Goal: Transaction & Acquisition: Subscribe to service/newsletter

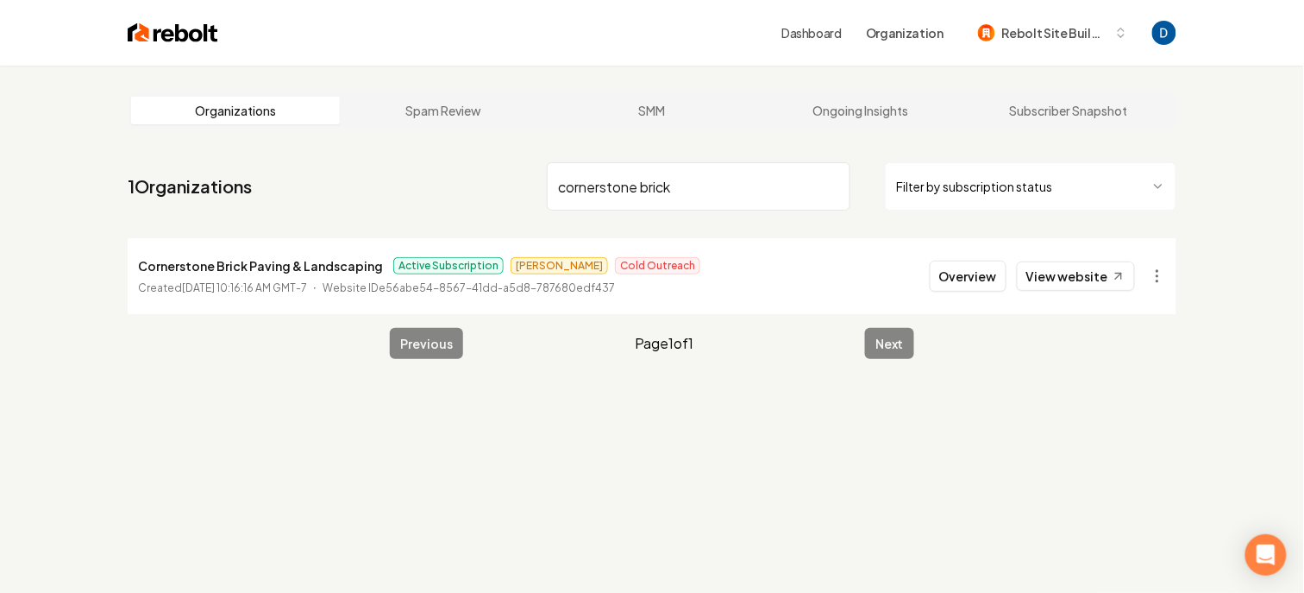
click at [636, 198] on input "cornerstone brick" at bounding box center [699, 186] width 304 height 48
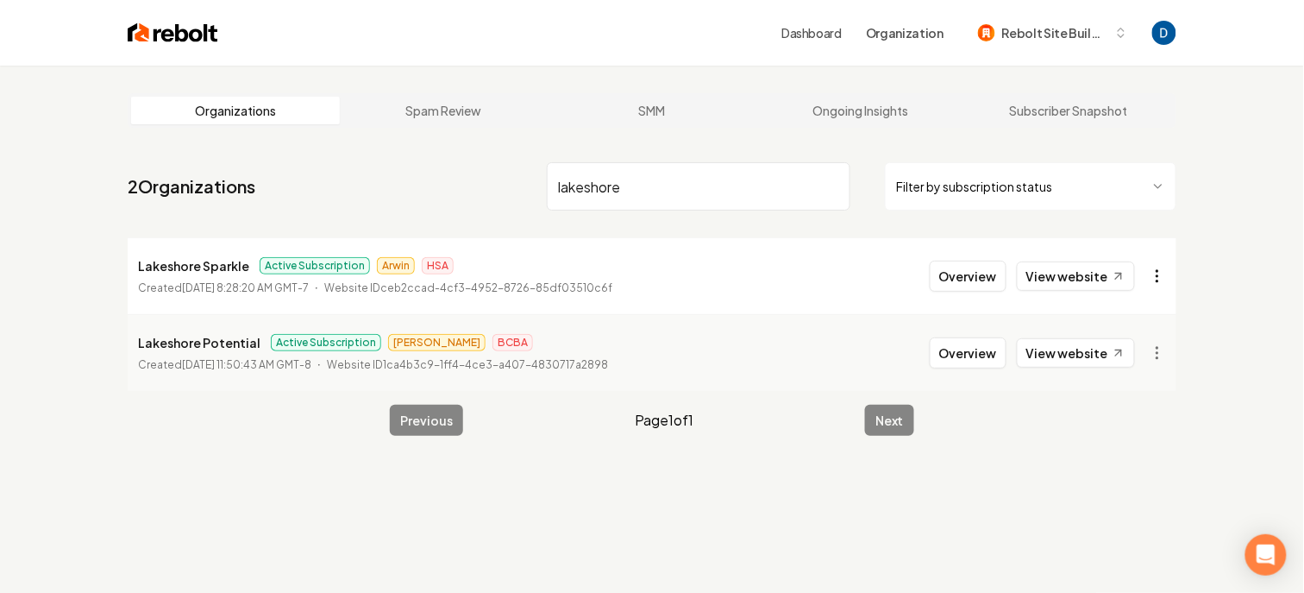
type input "lakeshore"
click at [1157, 269] on html "Dashboard Organization Rebolt Site Builder Organizations Spam Review SMM Ongoin…" at bounding box center [652, 296] width 1304 height 593
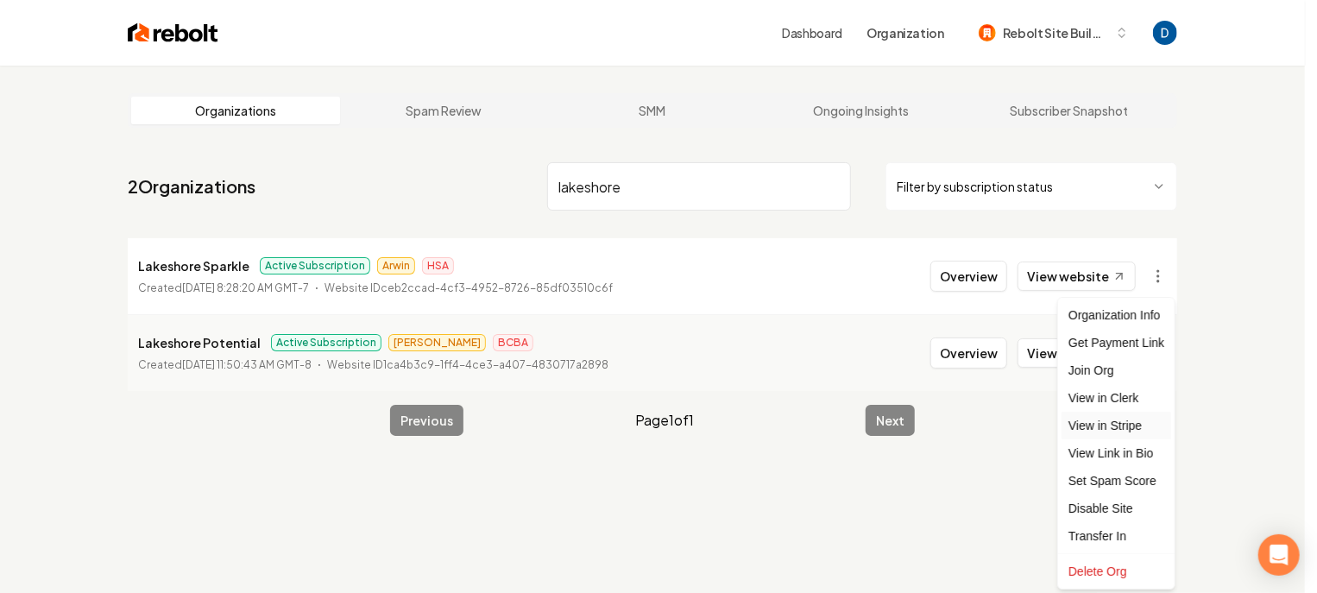
click at [1116, 422] on link "View in Stripe" at bounding box center [1116, 426] width 110 height 28
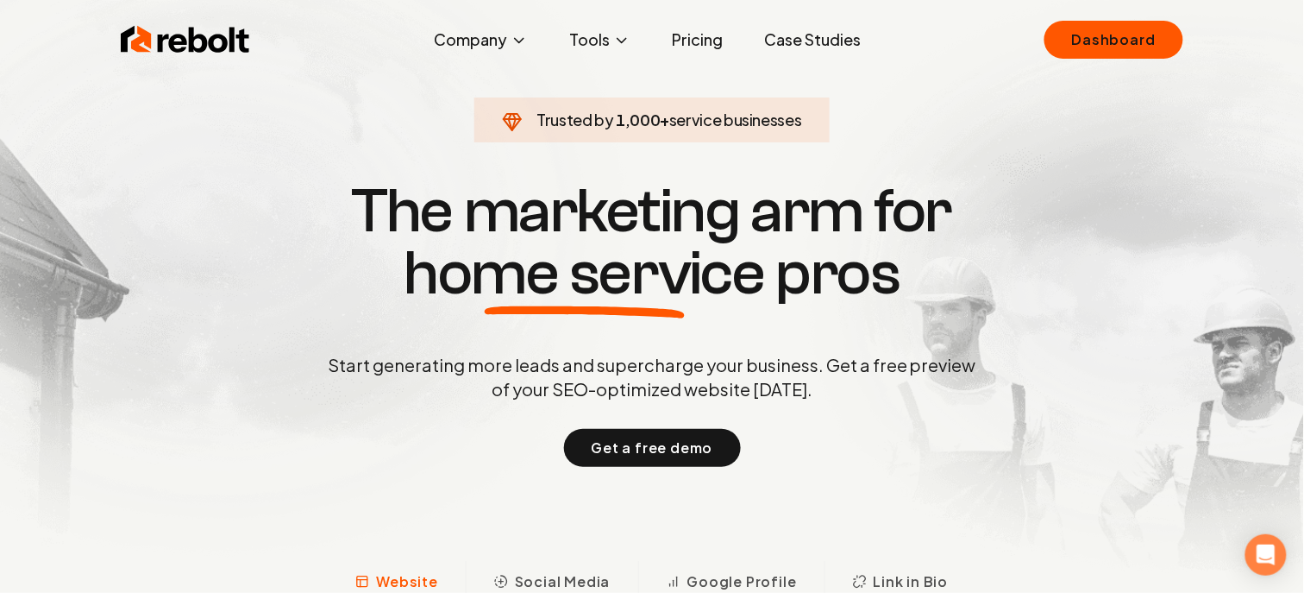
click at [709, 38] on link "Pricing" at bounding box center [697, 39] width 79 height 35
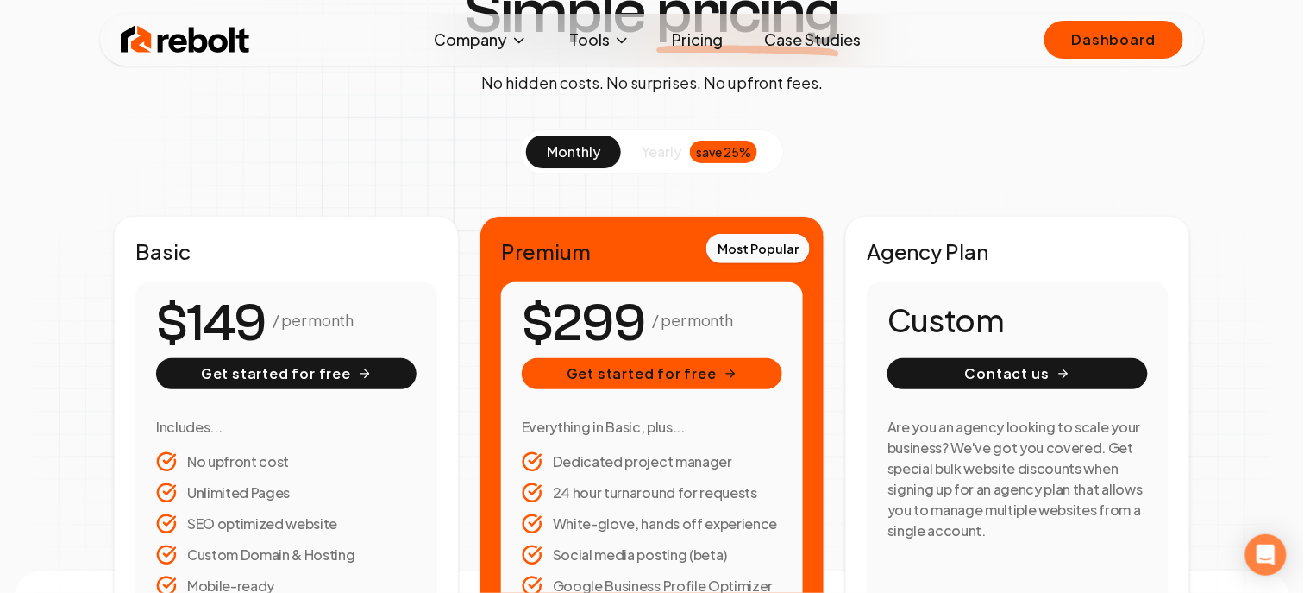
scroll to position [160, 0]
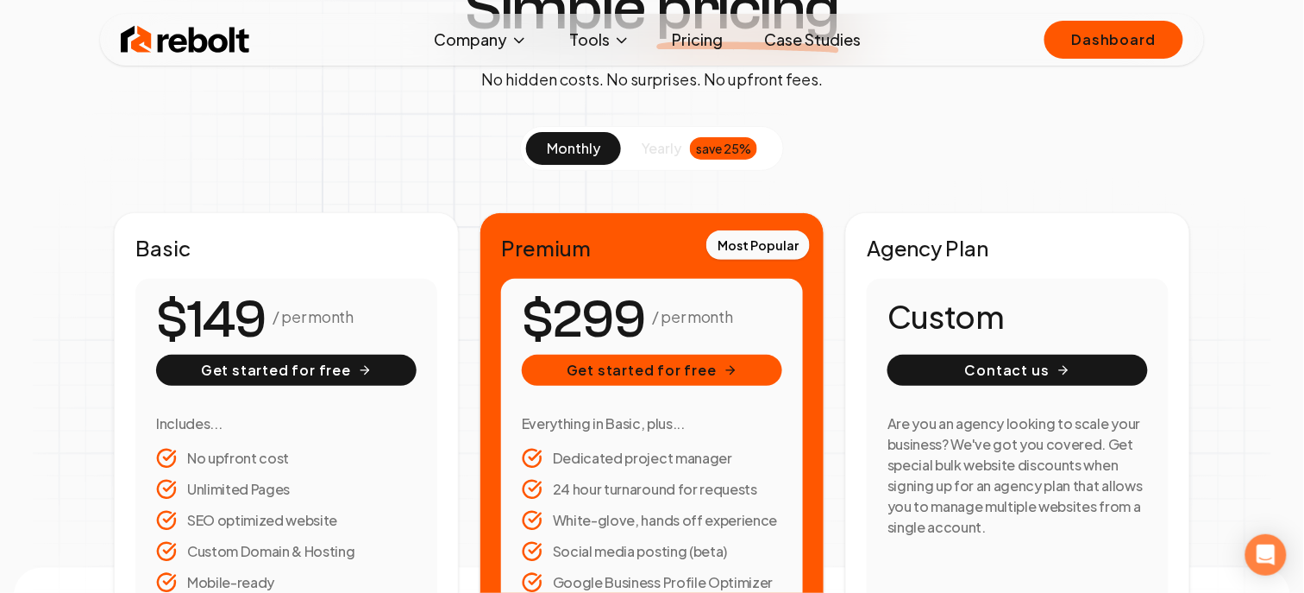
click at [664, 162] on button "yearly save 25%" at bounding box center [699, 148] width 157 height 33
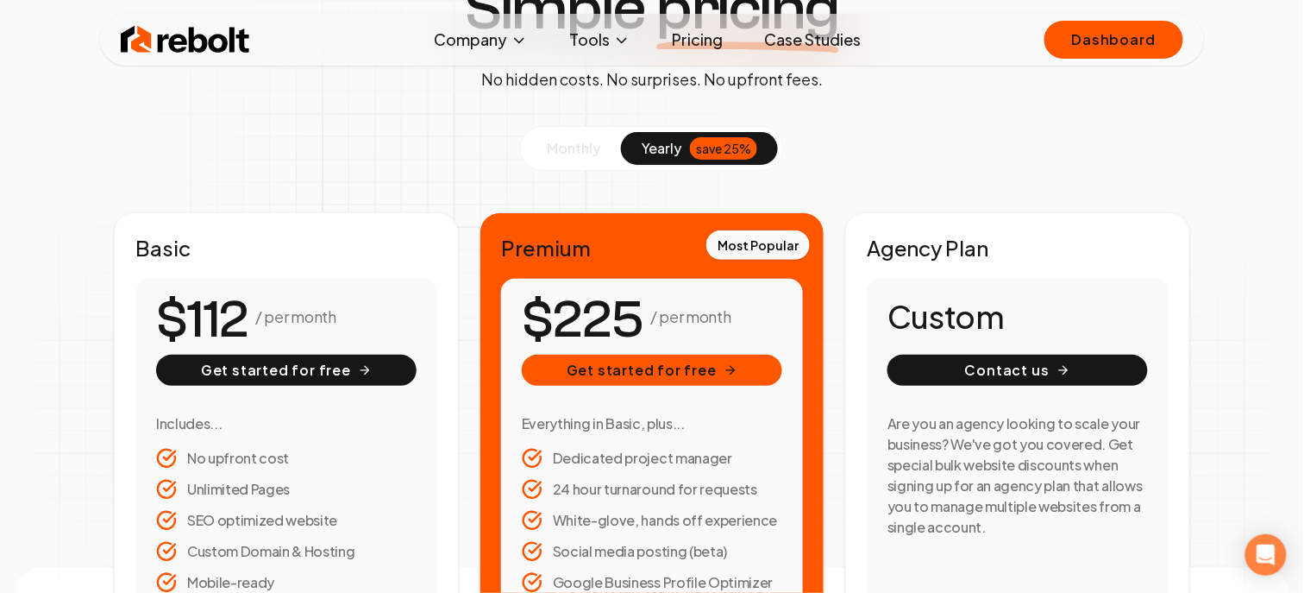
click at [584, 149] on span "monthly" at bounding box center [573, 148] width 53 height 18
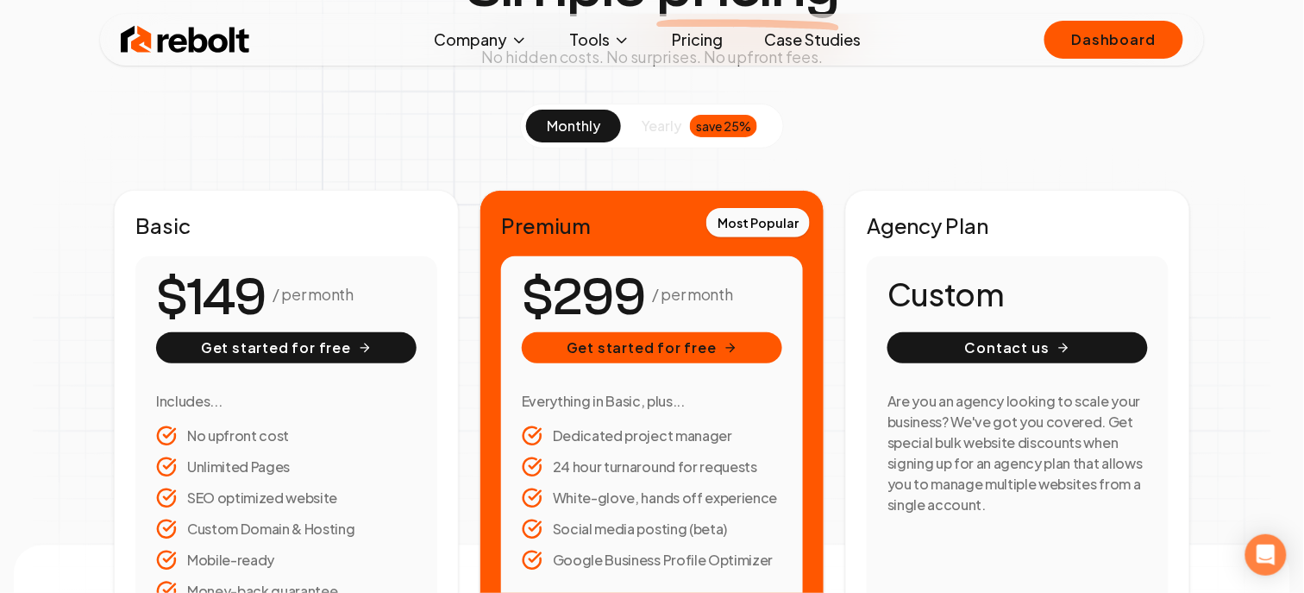
scroll to position [286, 0]
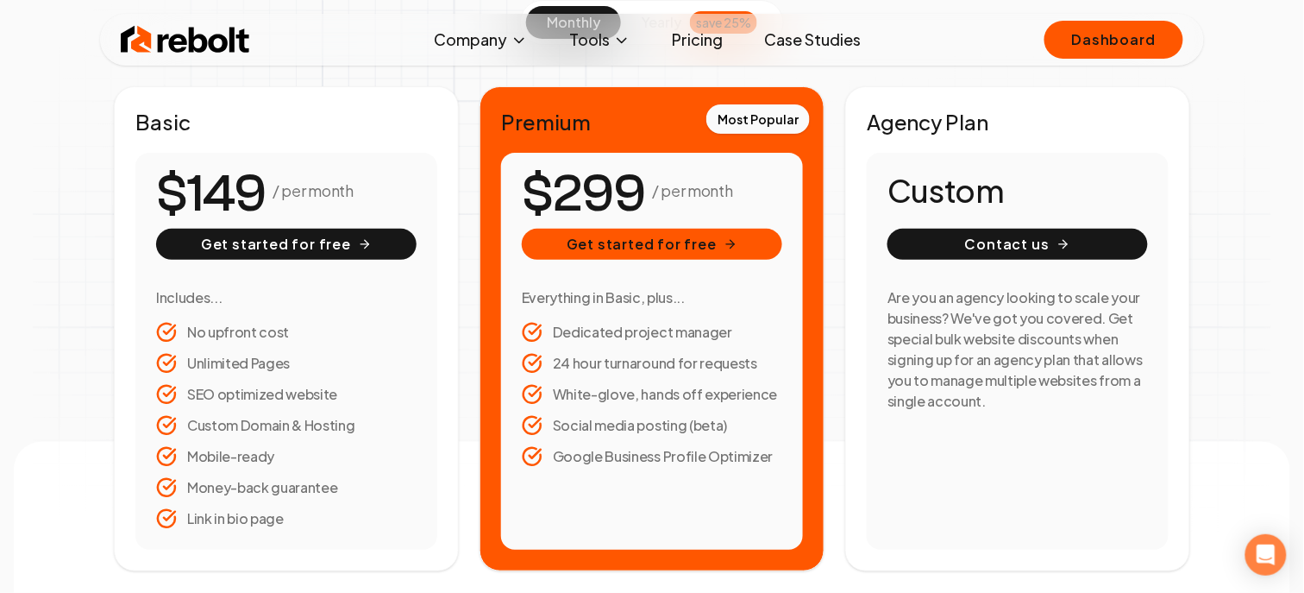
click at [627, 401] on li "White-glove, hands off experience" at bounding box center [652, 394] width 261 height 21
copy li "White-glove, hands off experience"
click at [844, 286] on div "Basic / per month Get started for free Includes... No upfront cost Unlimited Pa…" at bounding box center [652, 328] width 1077 height 485
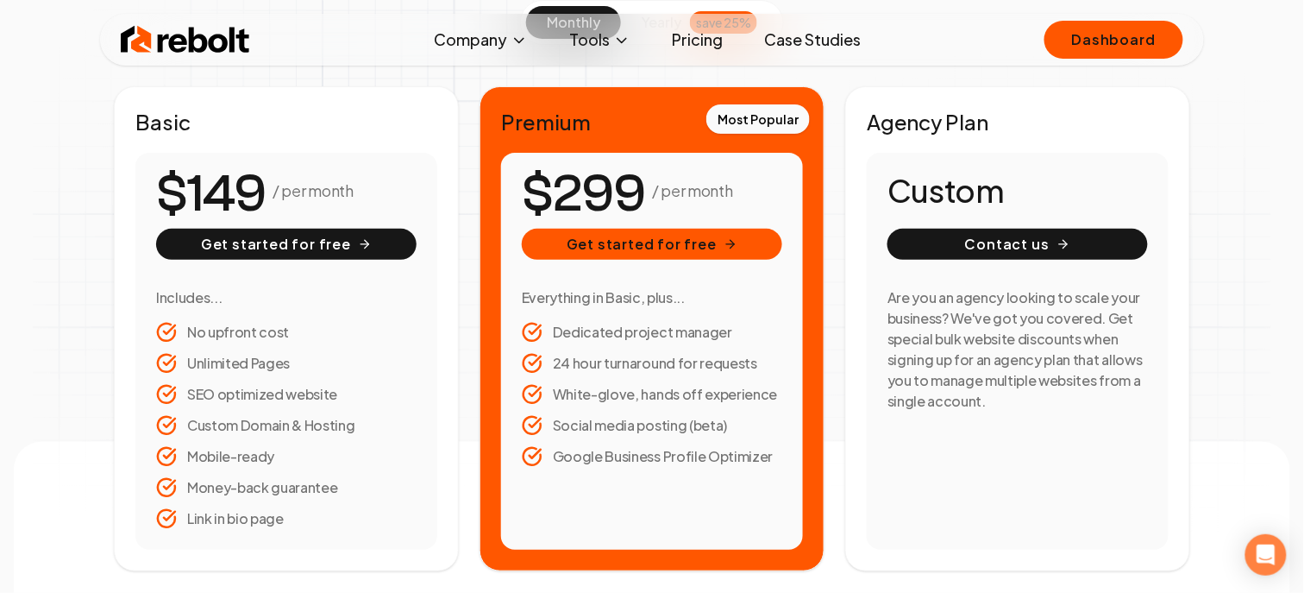
click at [676, 400] on li "White-glove, hands off experience" at bounding box center [652, 394] width 261 height 21
copy li "White-glove, hands off experience"
click at [165, 28] on img at bounding box center [185, 39] width 129 height 35
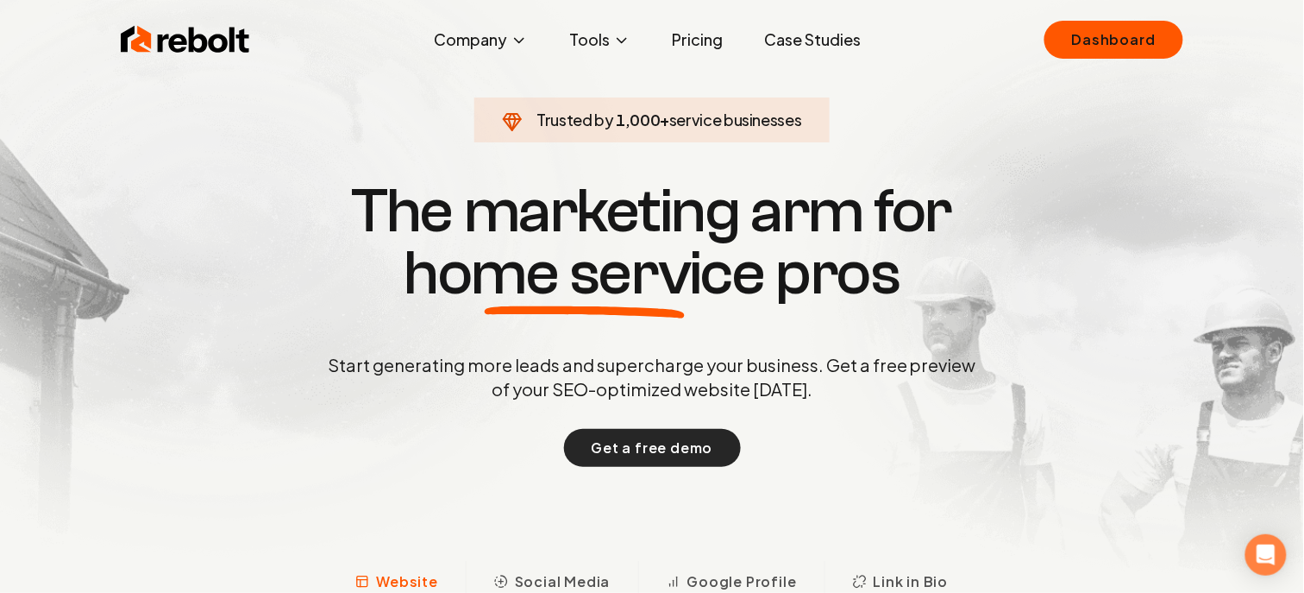
click at [679, 438] on button "Get a free demo" at bounding box center [652, 448] width 177 height 38
